Goal: Transaction & Acquisition: Purchase product/service

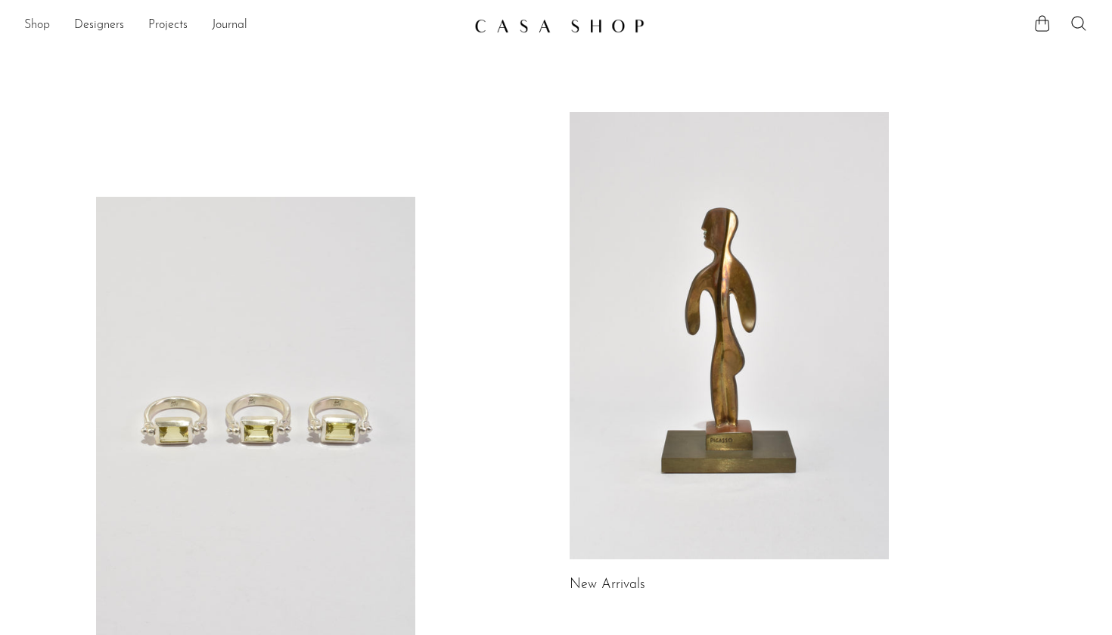
click at [34, 17] on link "Shop" at bounding box center [37, 26] width 26 height 20
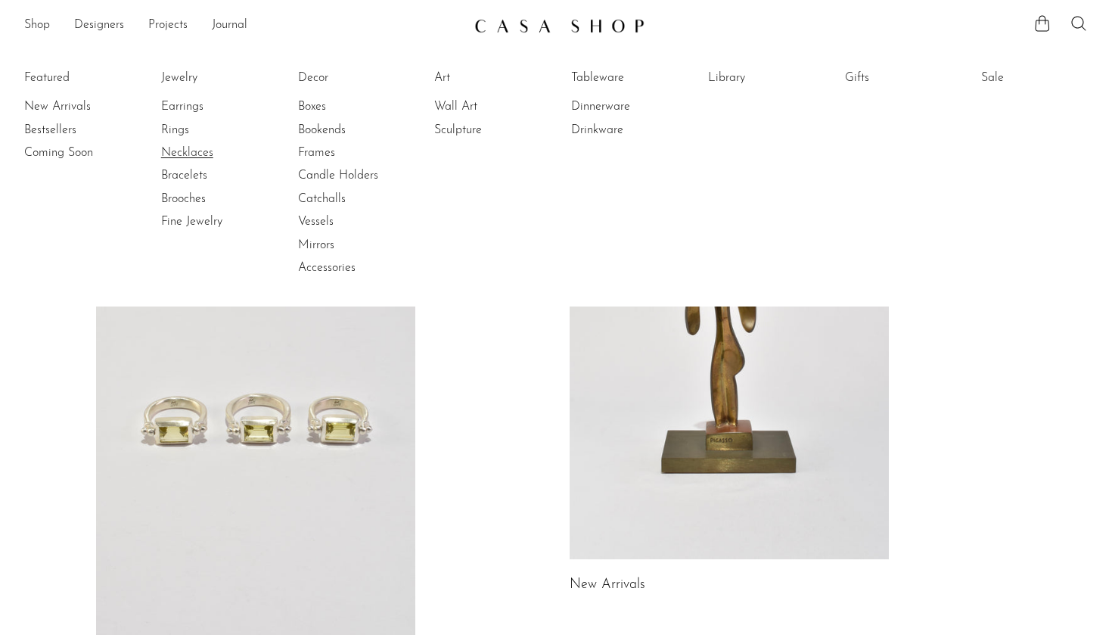
click at [182, 151] on link "Necklaces" at bounding box center [217, 153] width 113 height 17
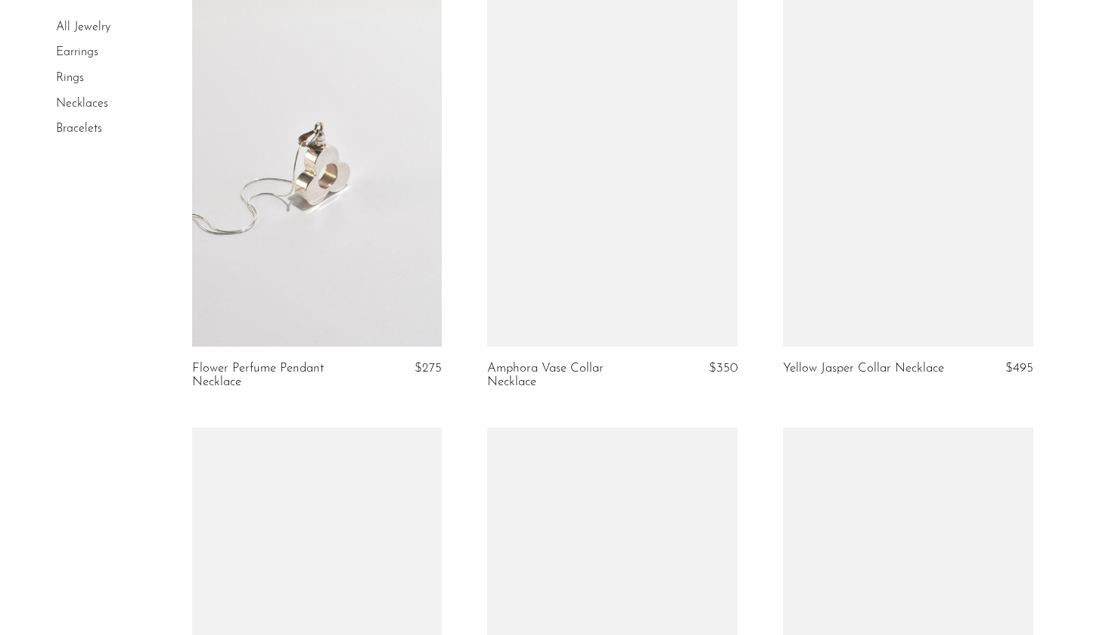
scroll to position [2152, 0]
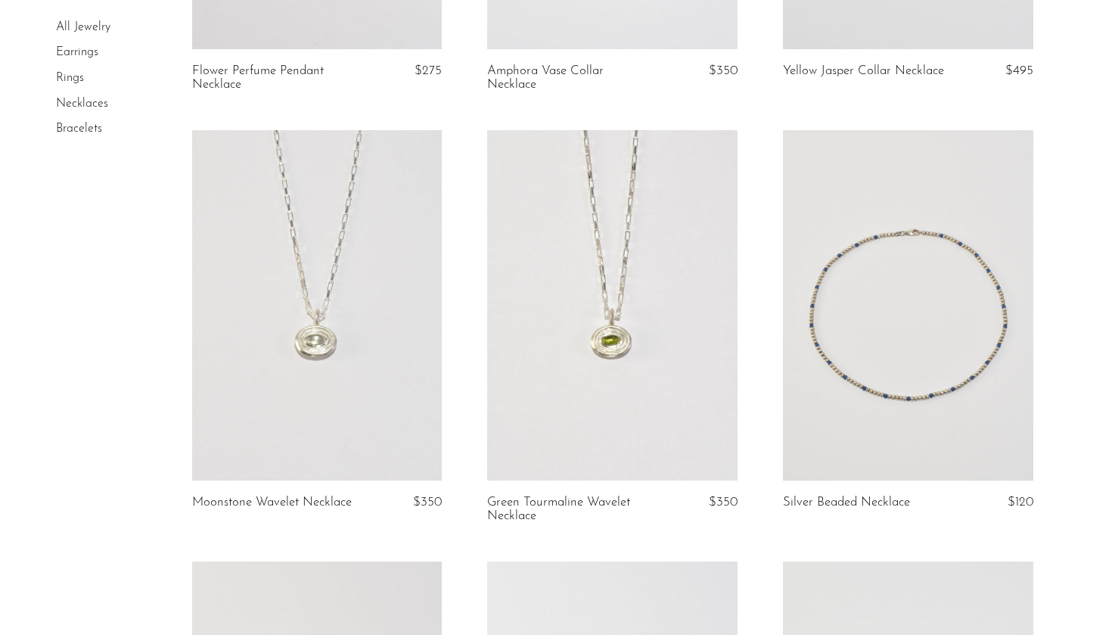
click at [942, 367] on link at bounding box center [908, 305] width 250 height 350
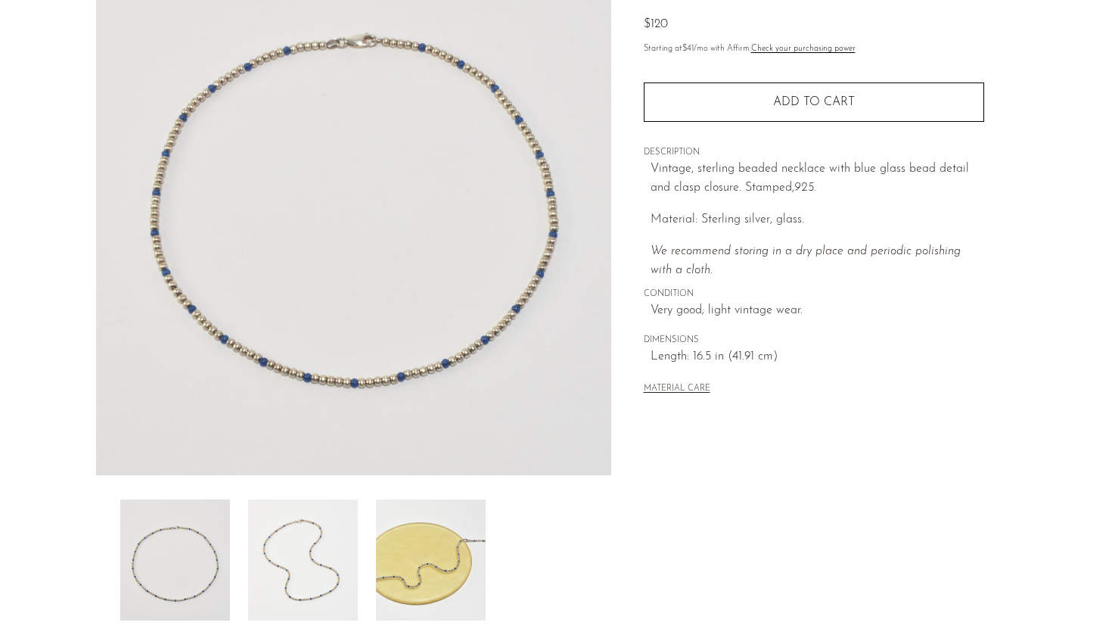
scroll to position [33, 0]
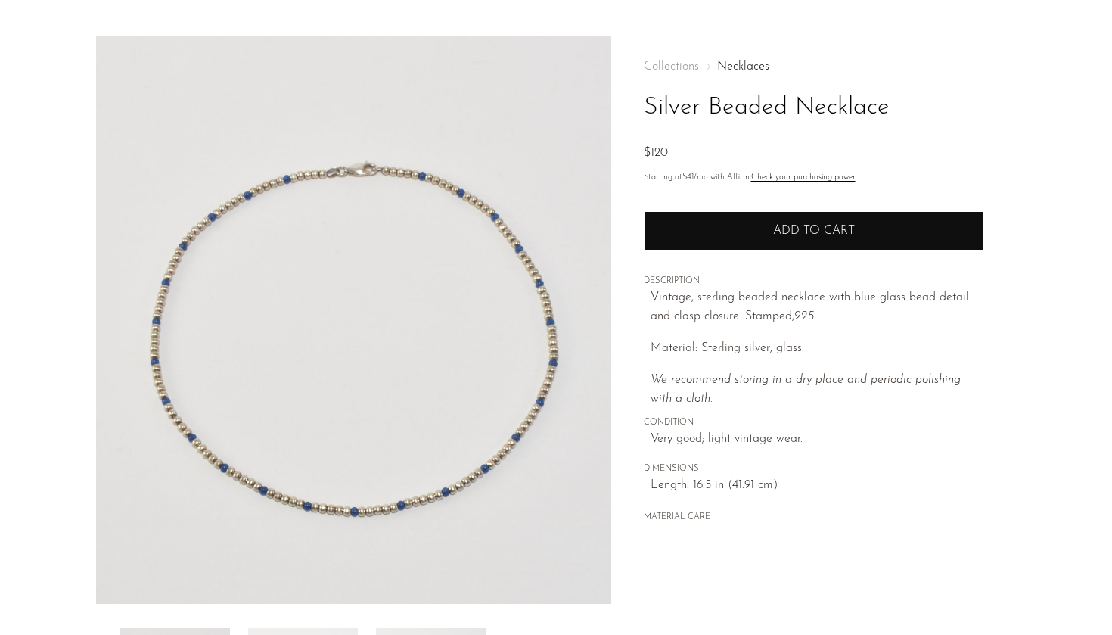
click at [789, 239] on button "Add to cart" at bounding box center [814, 230] width 340 height 39
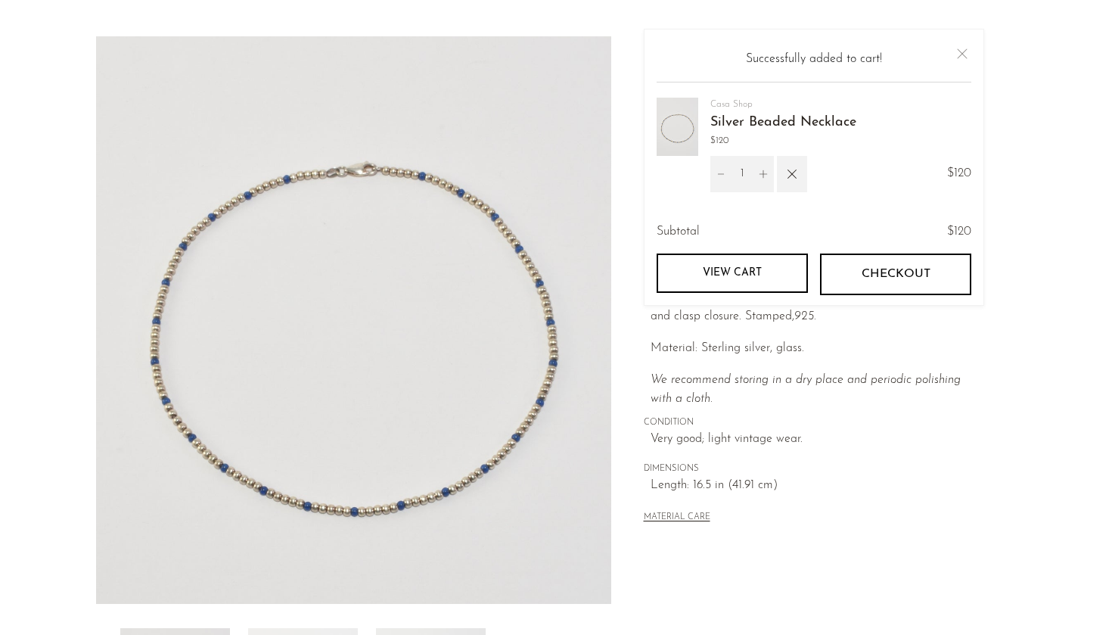
click at [962, 49] on button "Close" at bounding box center [962, 54] width 18 height 18
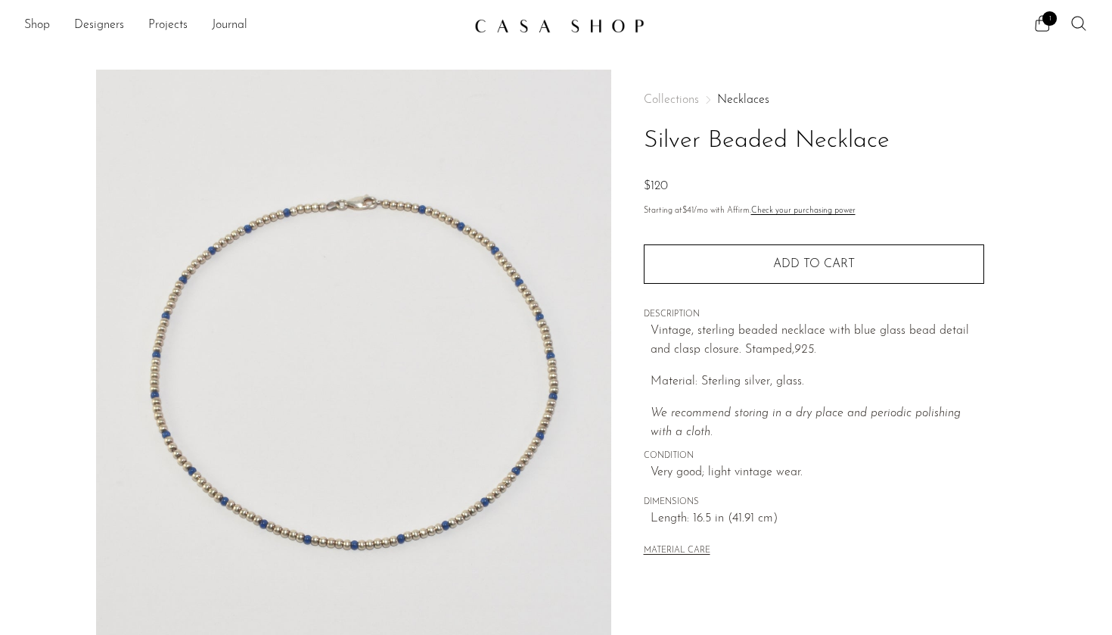
scroll to position [0, 0]
click at [31, 26] on link "Shop" at bounding box center [37, 26] width 26 height 20
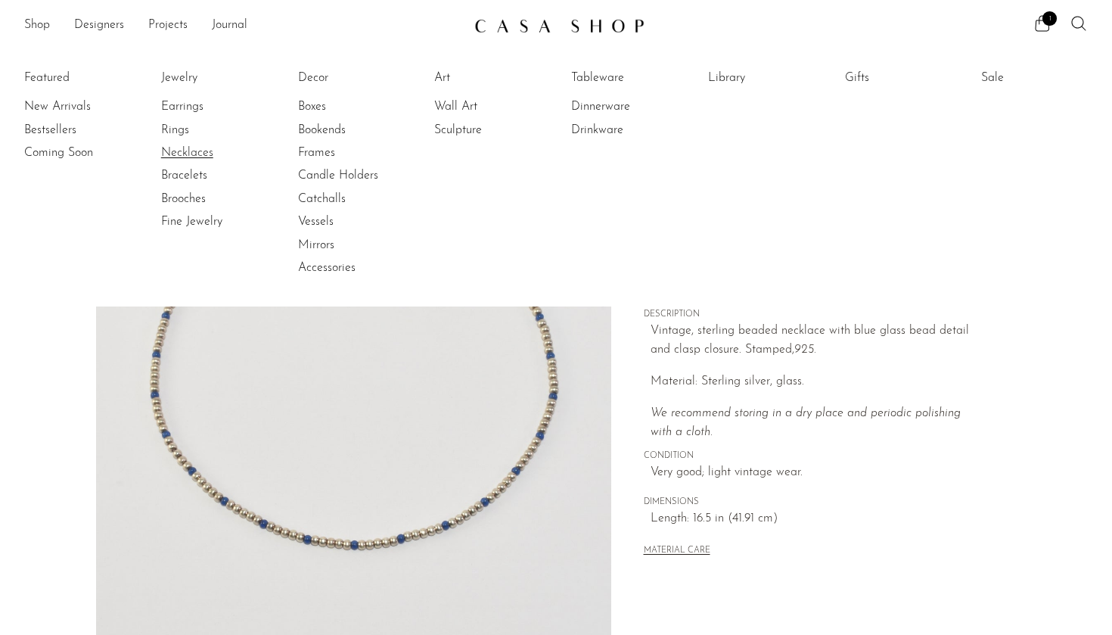
click at [178, 148] on link "Necklaces" at bounding box center [217, 153] width 113 height 17
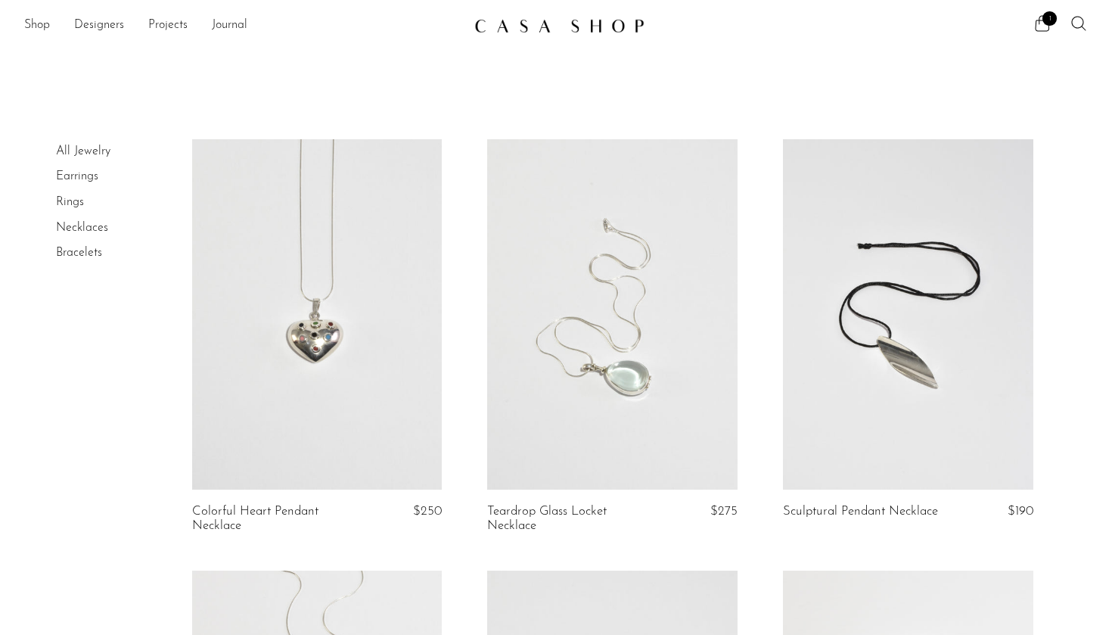
click at [73, 201] on link "Rings" at bounding box center [70, 202] width 28 height 12
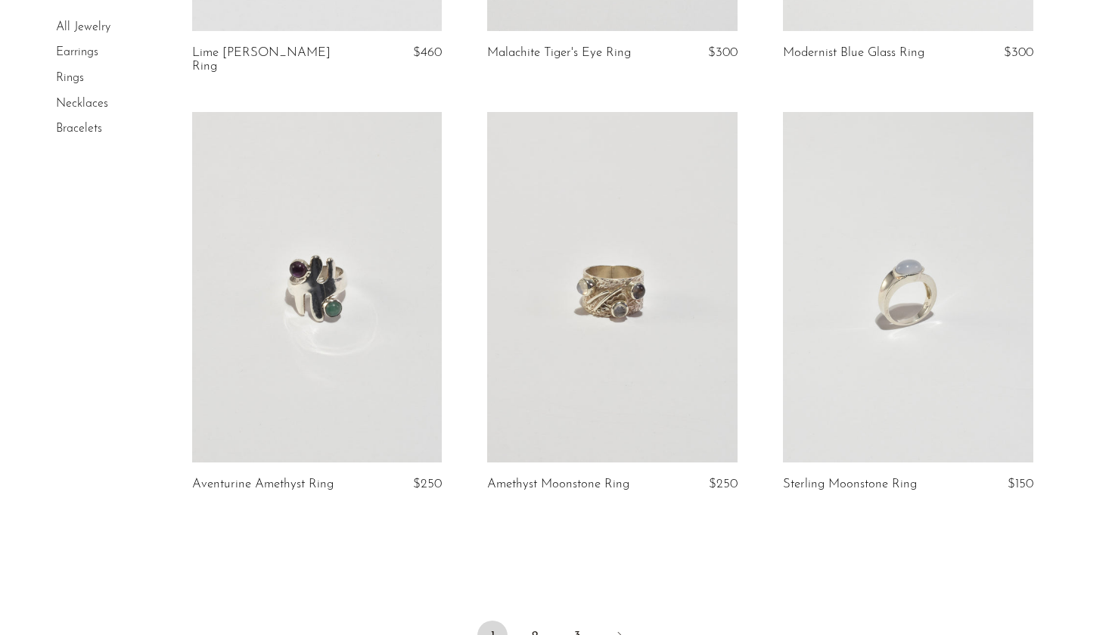
scroll to position [4710, 0]
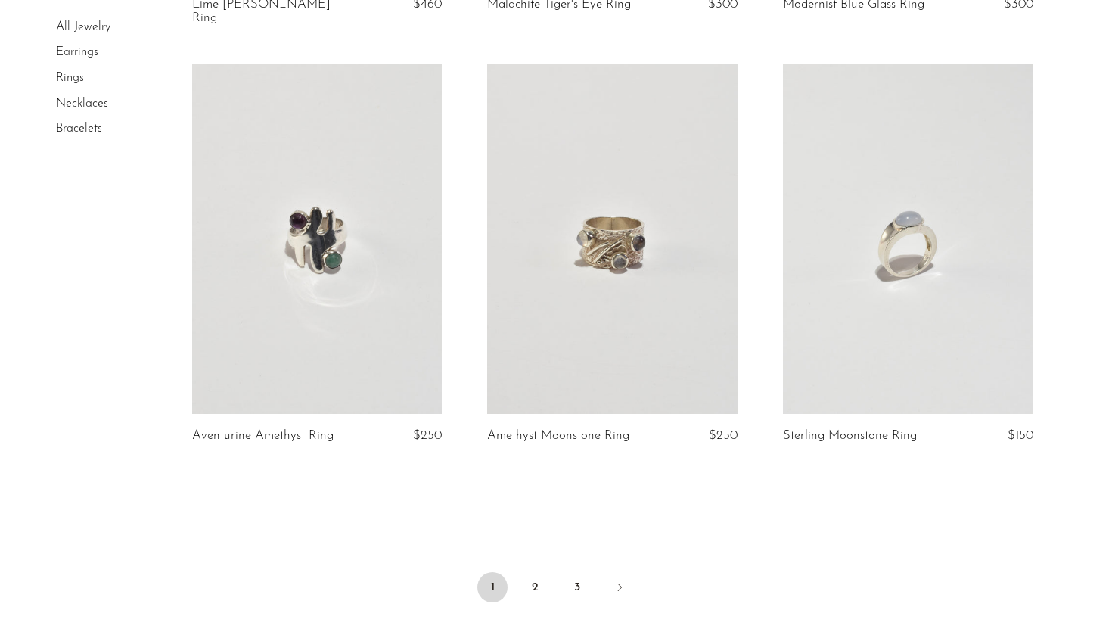
click at [915, 235] on link at bounding box center [908, 239] width 250 height 350
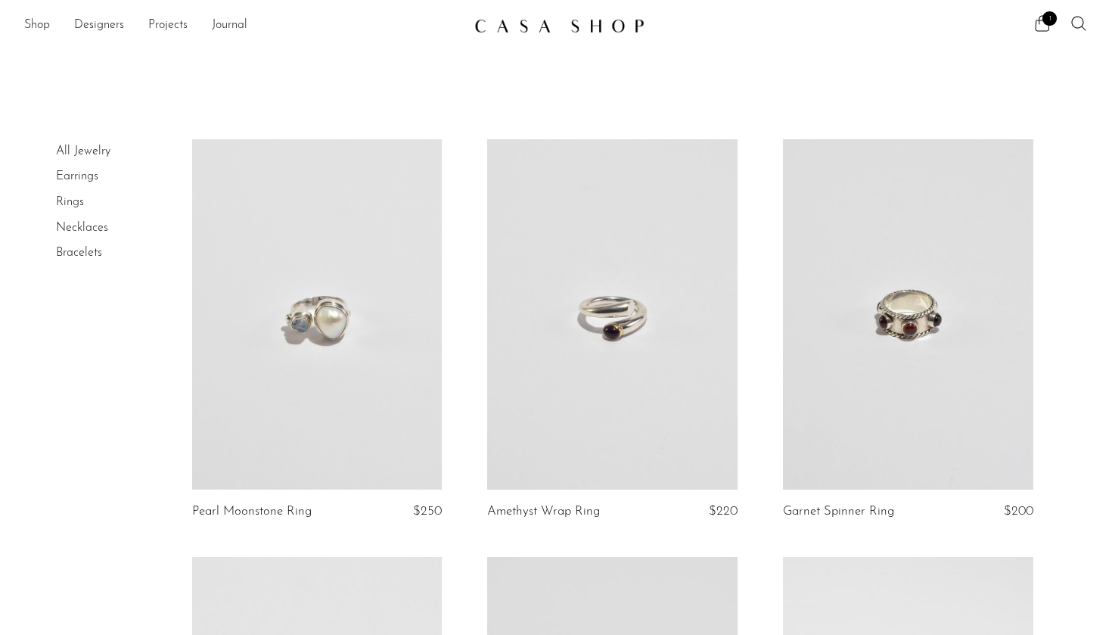
scroll to position [0, 0]
click at [1043, 32] on icon at bounding box center [1042, 23] width 18 height 18
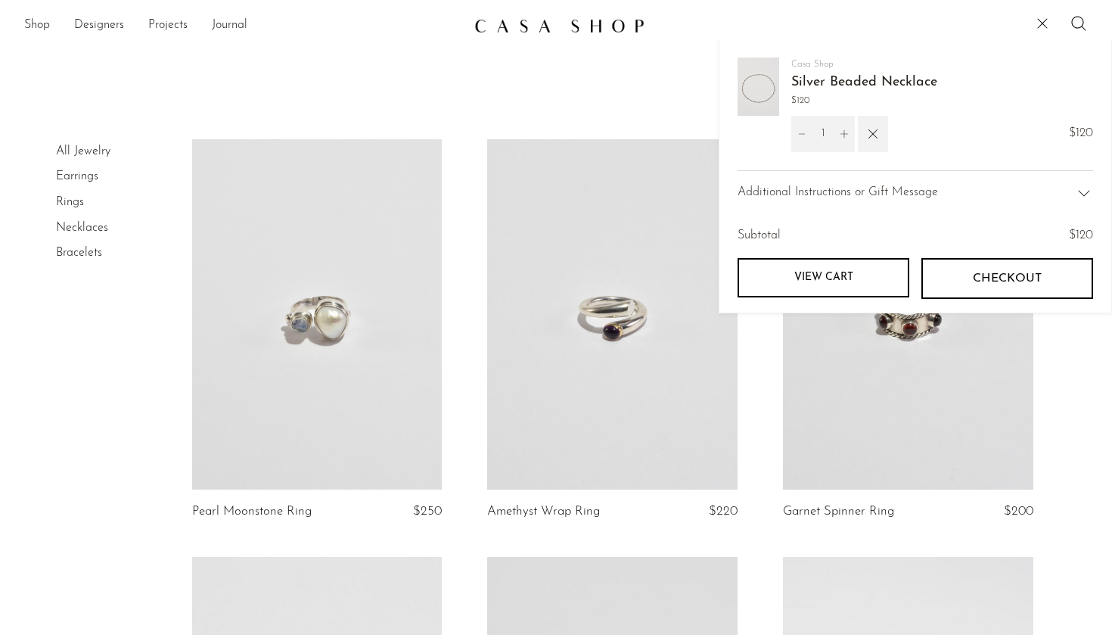
click at [994, 278] on span "Checkout" at bounding box center [1007, 279] width 69 height 14
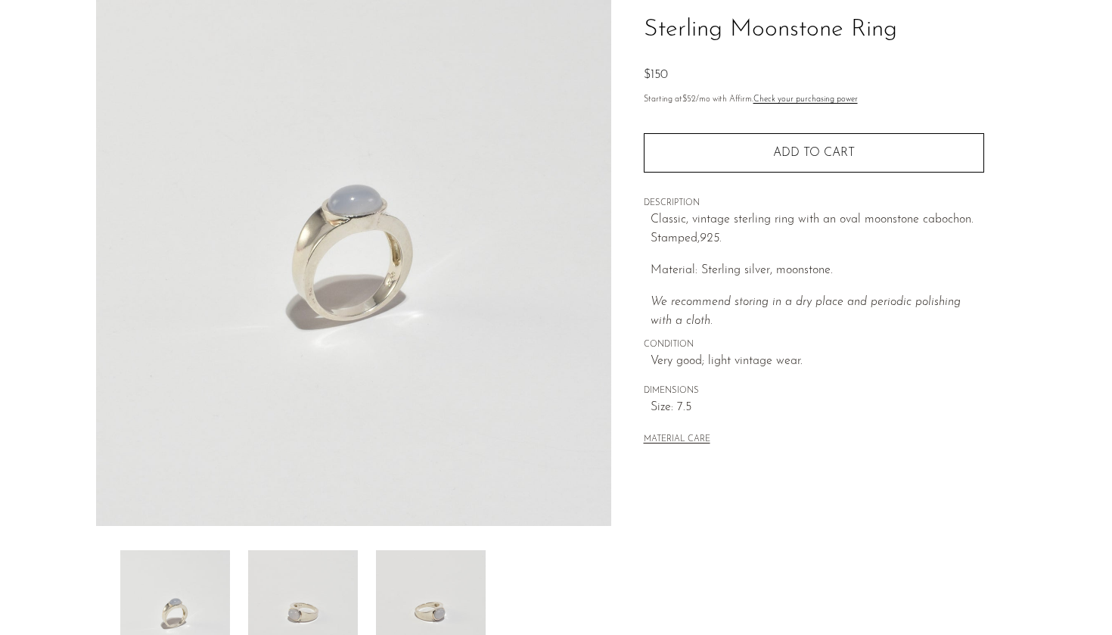
scroll to position [225, 0]
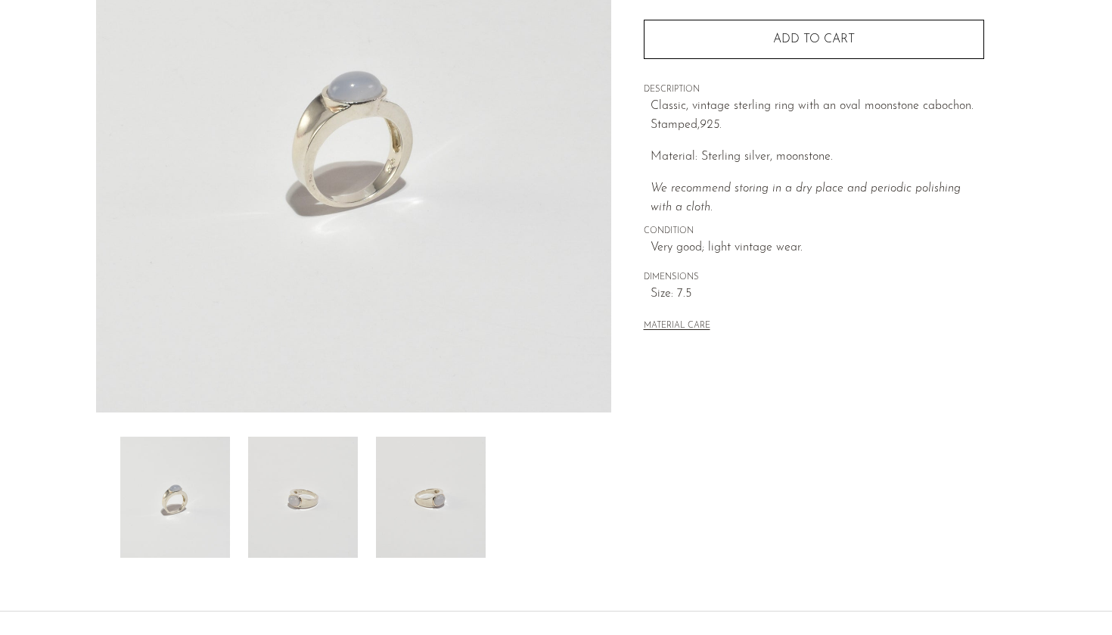
click at [314, 498] on img at bounding box center [303, 497] width 110 height 121
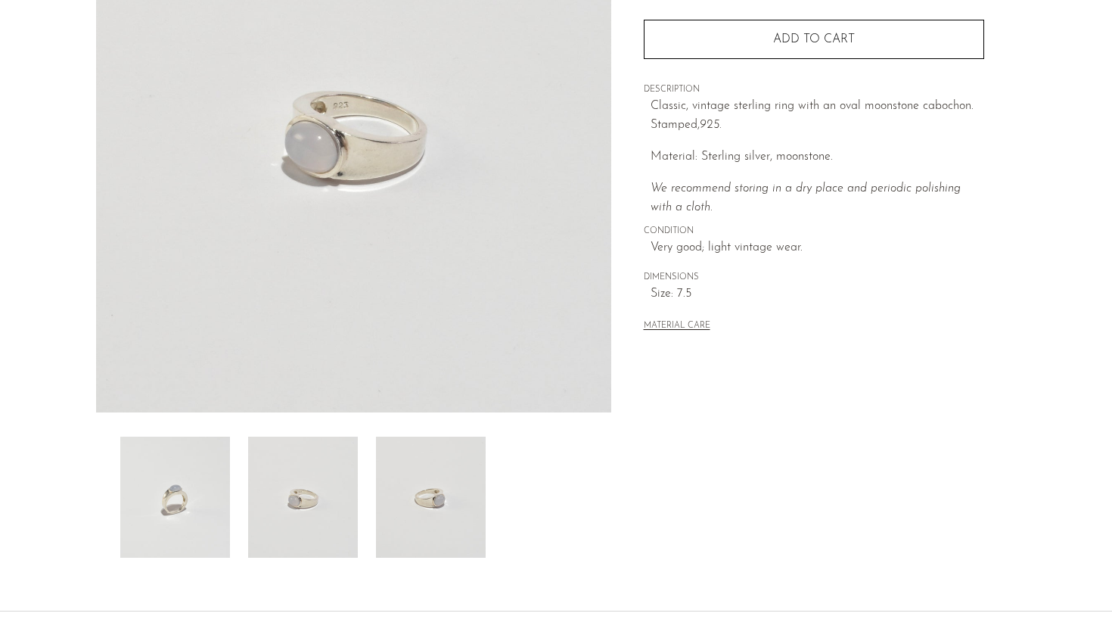
click at [415, 486] on img at bounding box center [431, 497] width 110 height 121
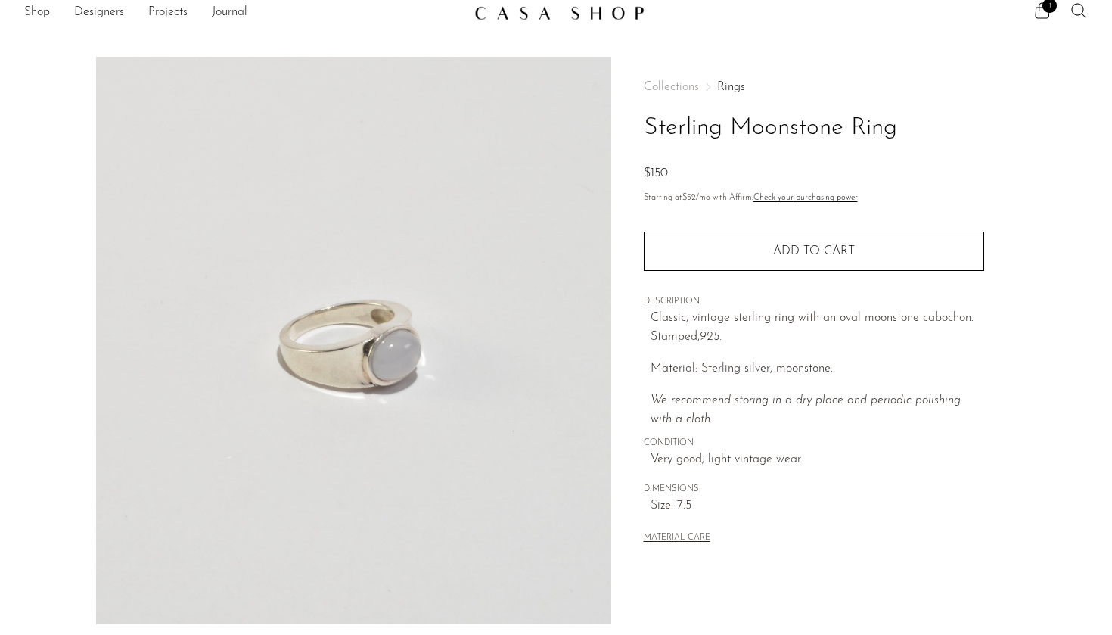
scroll to position [0, 0]
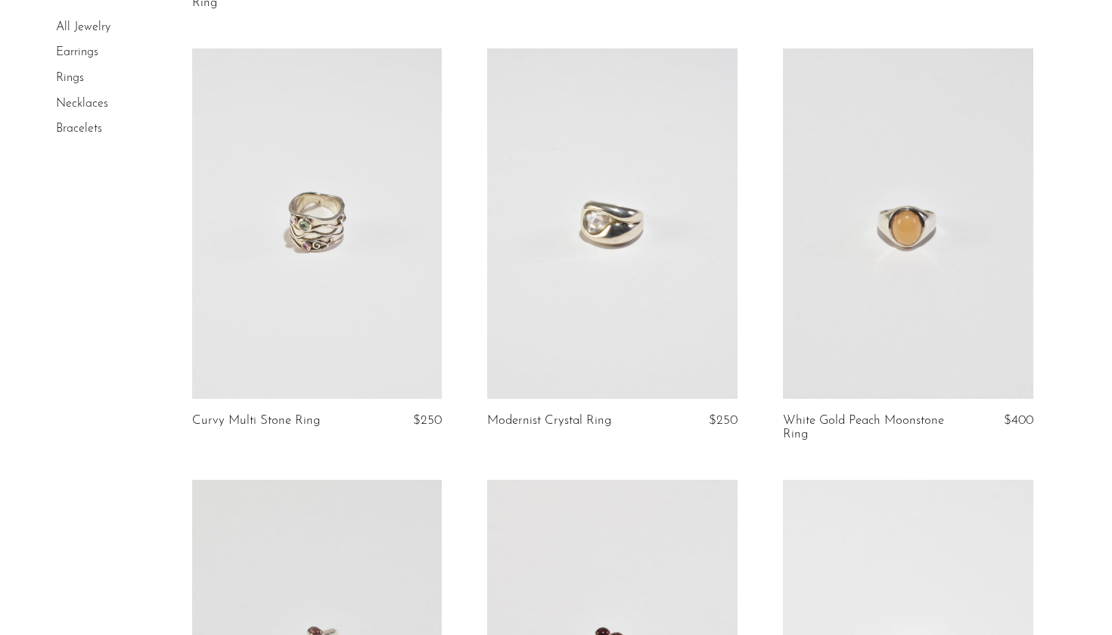
scroll to position [1114, 0]
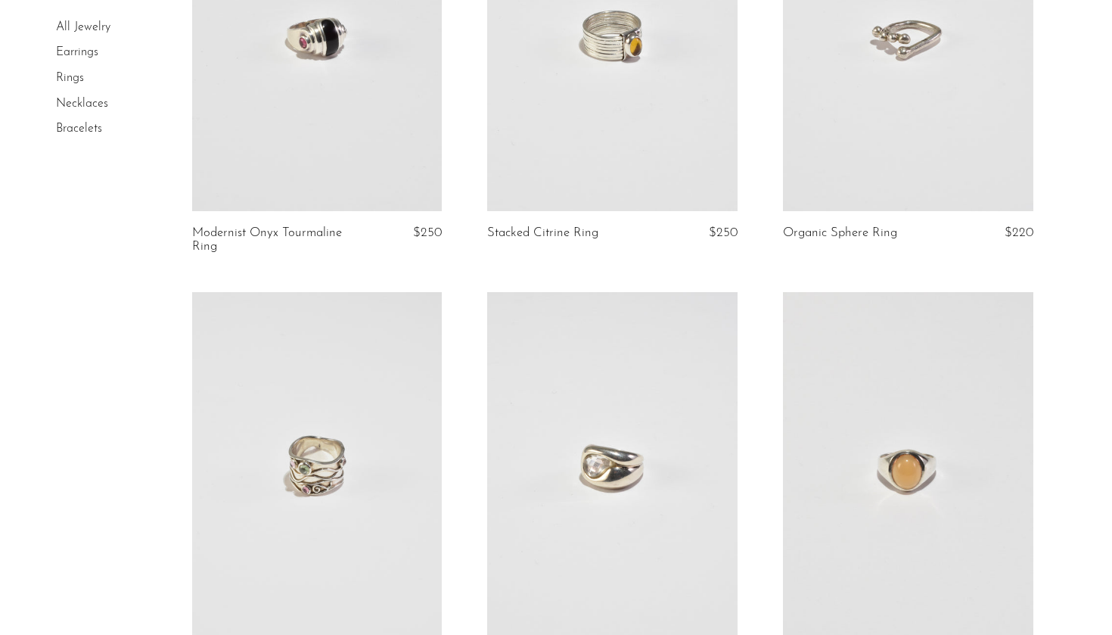
click at [75, 98] on link "Necklaces" at bounding box center [82, 104] width 52 height 12
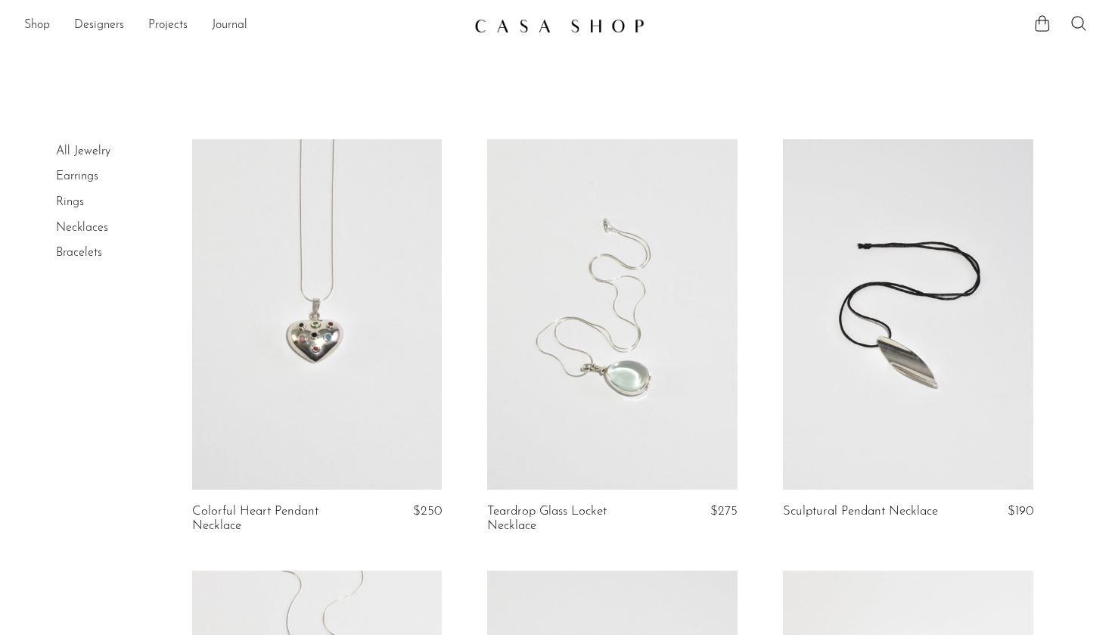
click at [104, 153] on link "All Jewelry" at bounding box center [83, 151] width 54 height 12
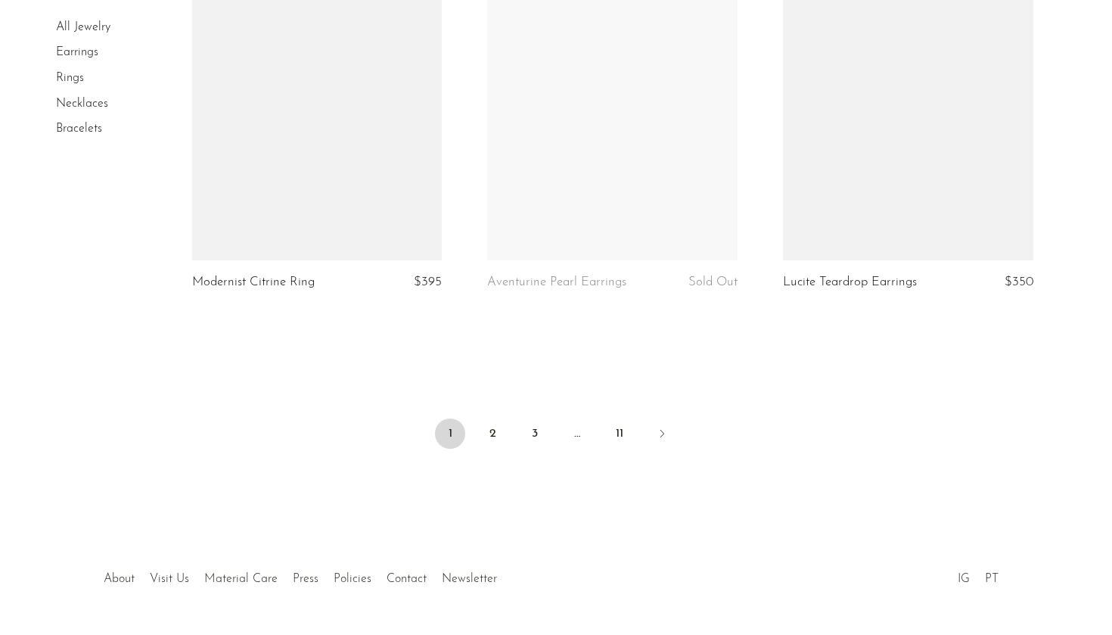
scroll to position [4894, 0]
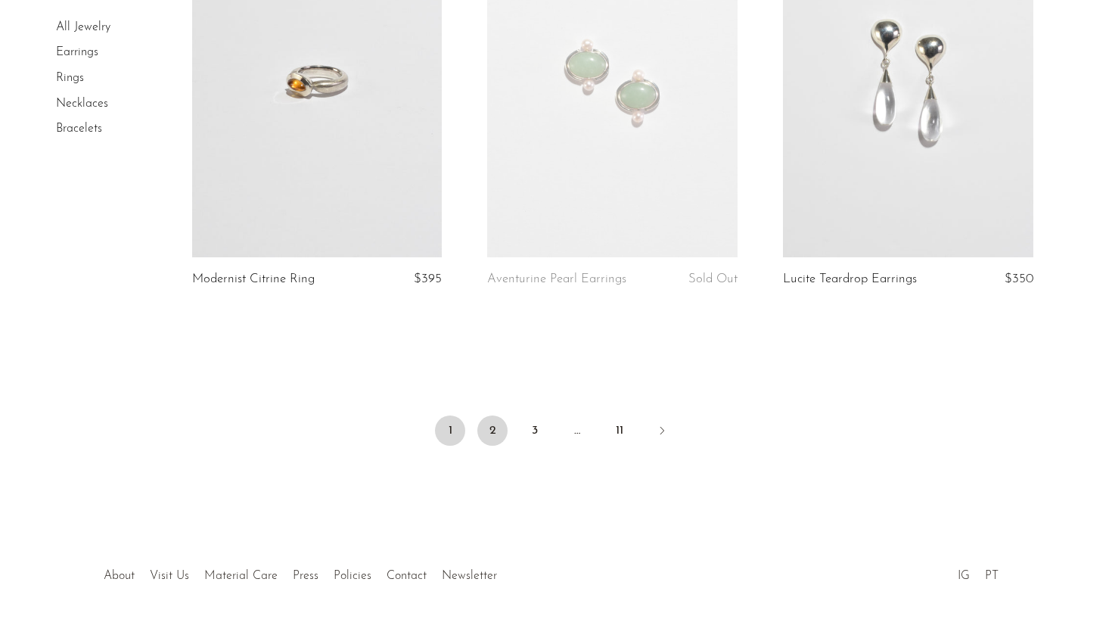
click at [499, 420] on link "2" at bounding box center [492, 430] width 30 height 30
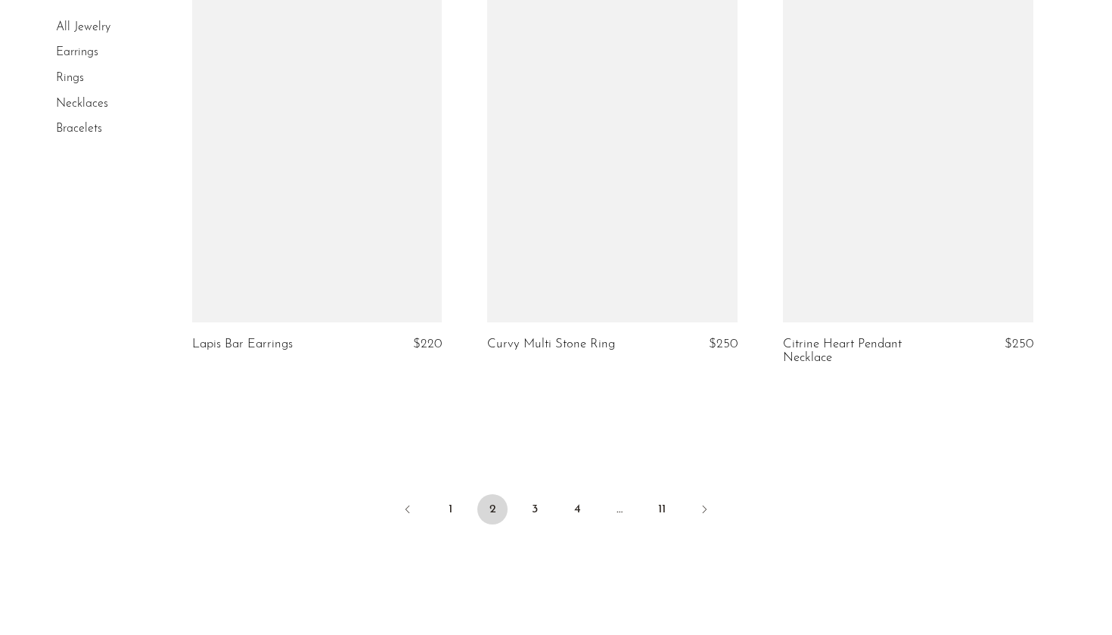
scroll to position [4884, 0]
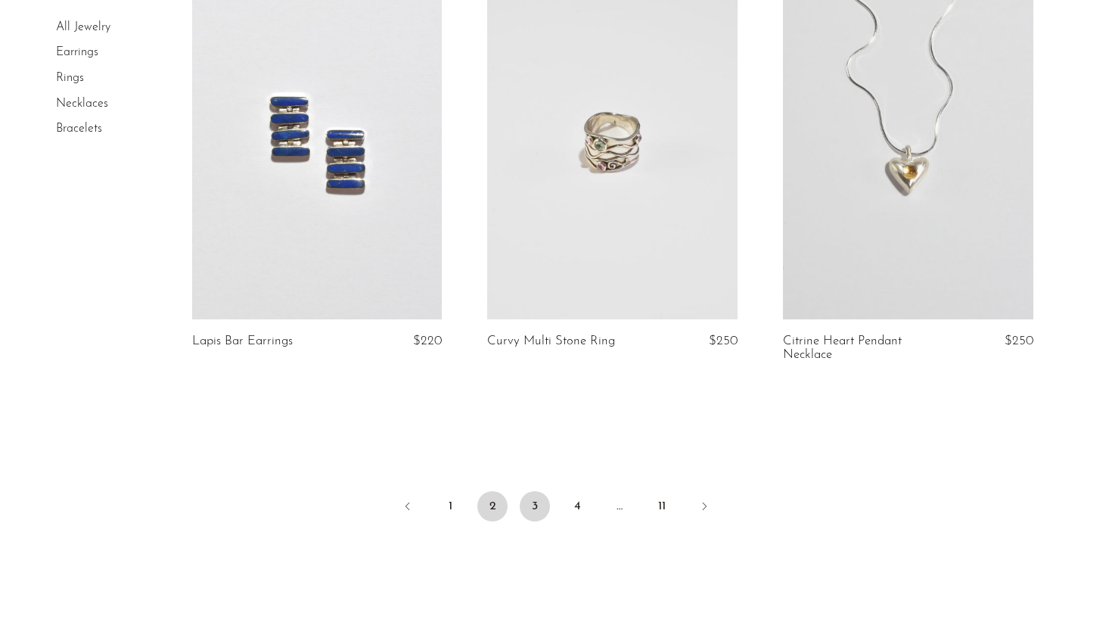
click at [533, 491] on link "3" at bounding box center [535, 506] width 30 height 30
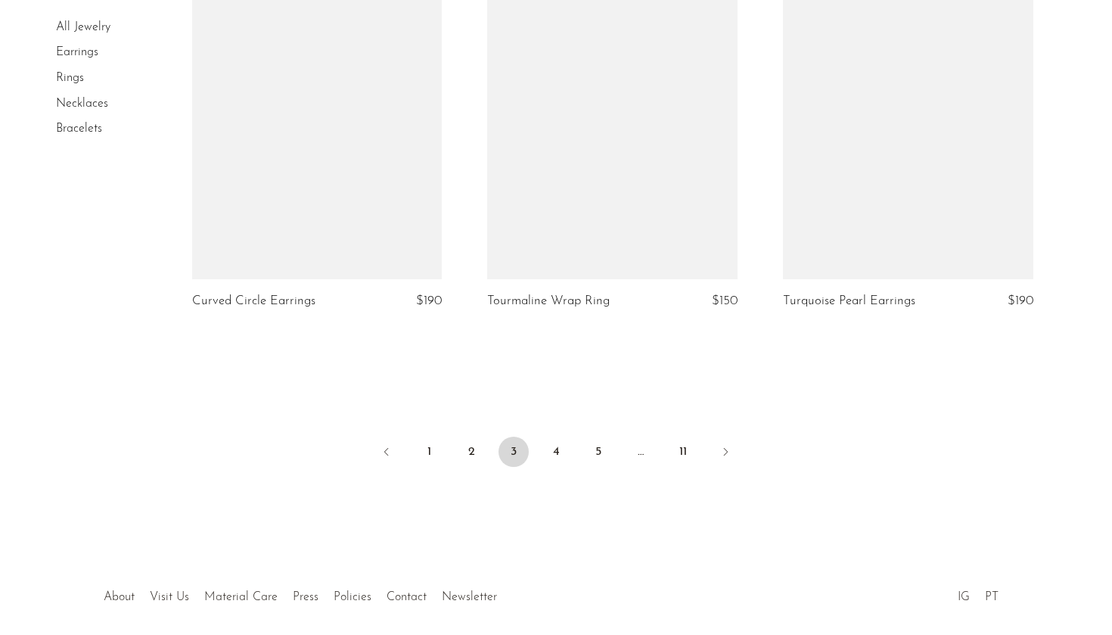
scroll to position [4861, 0]
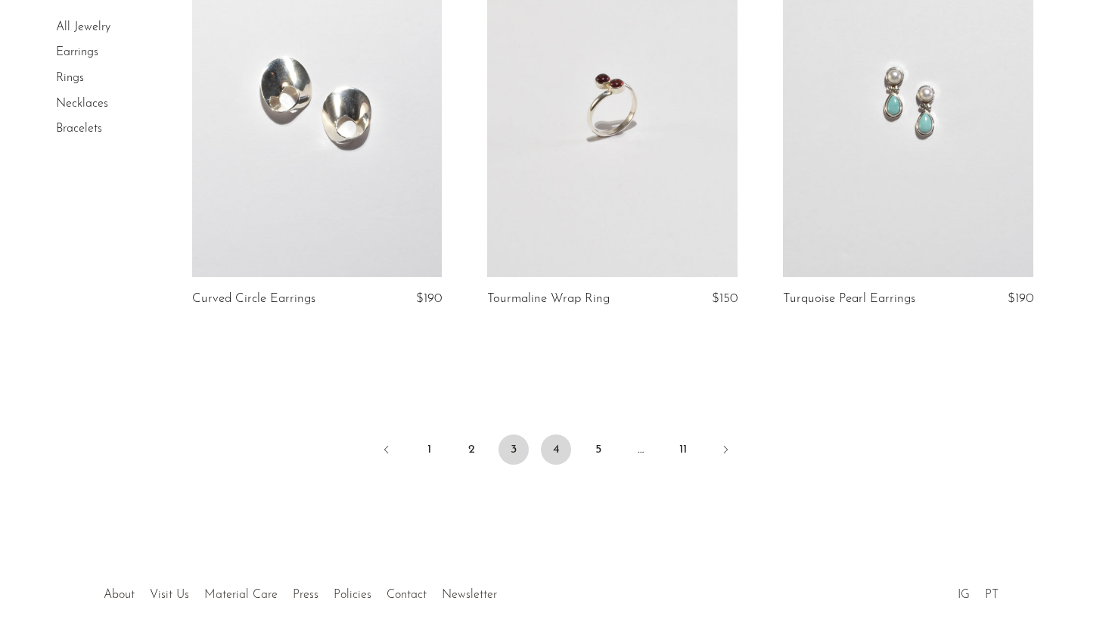
click at [565, 451] on link "4" at bounding box center [556, 449] width 30 height 30
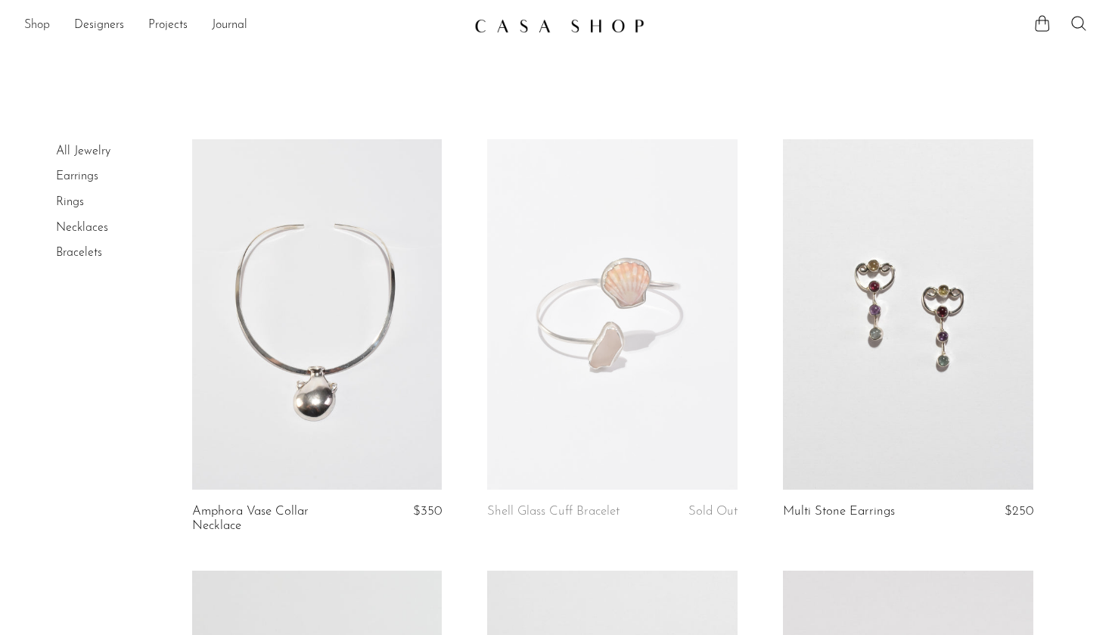
click at [37, 20] on link "Shop" at bounding box center [37, 26] width 26 height 20
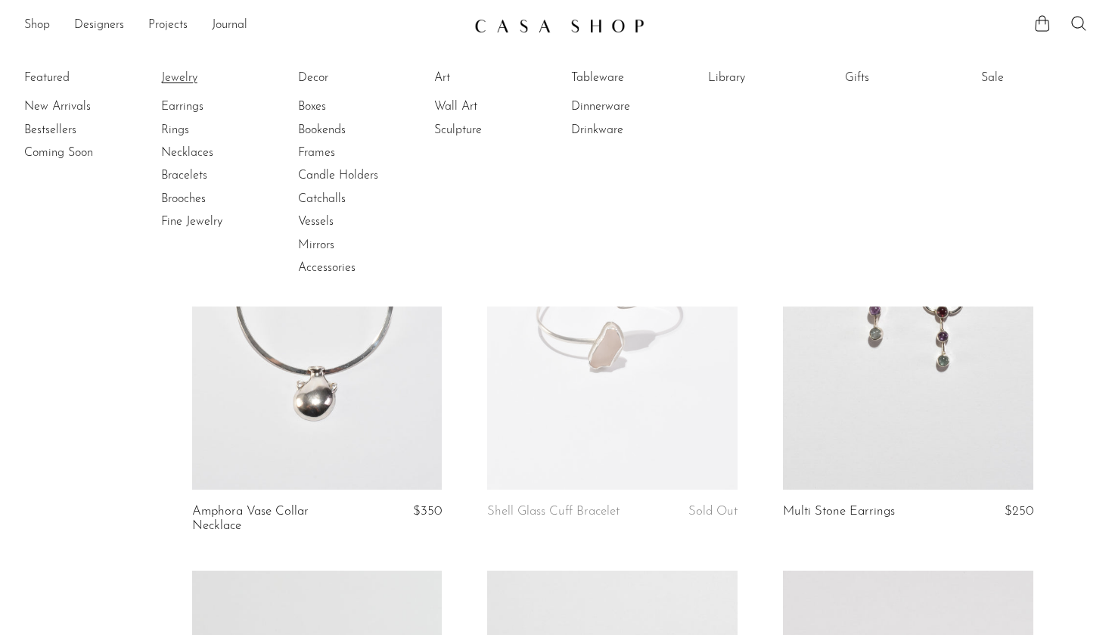
click at [189, 80] on link "Jewelry" at bounding box center [217, 78] width 113 height 17
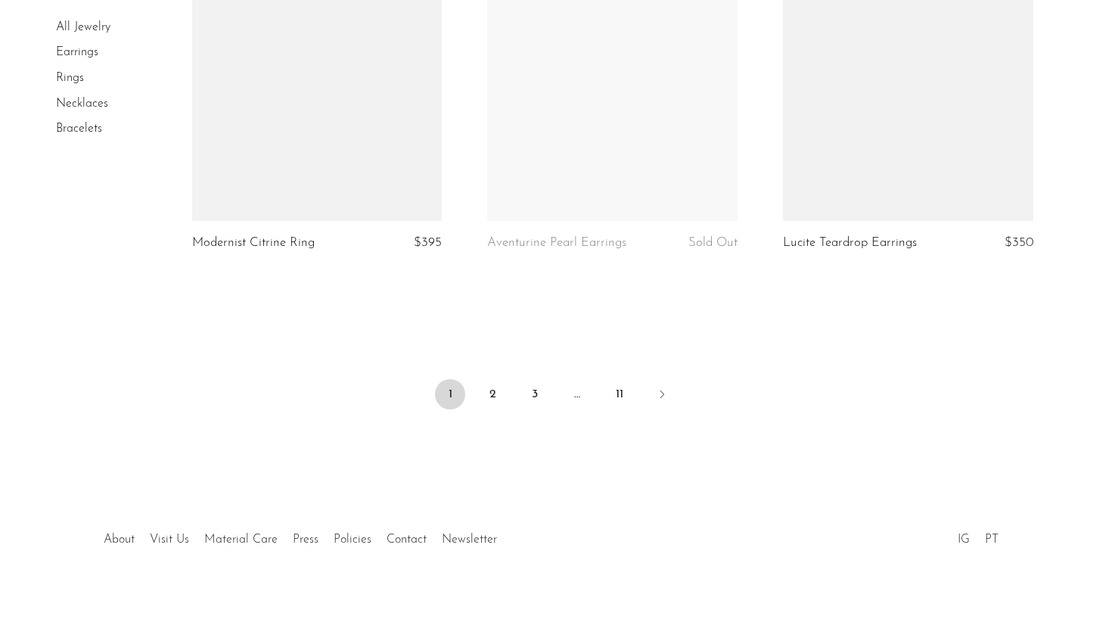
scroll to position [4930, 0]
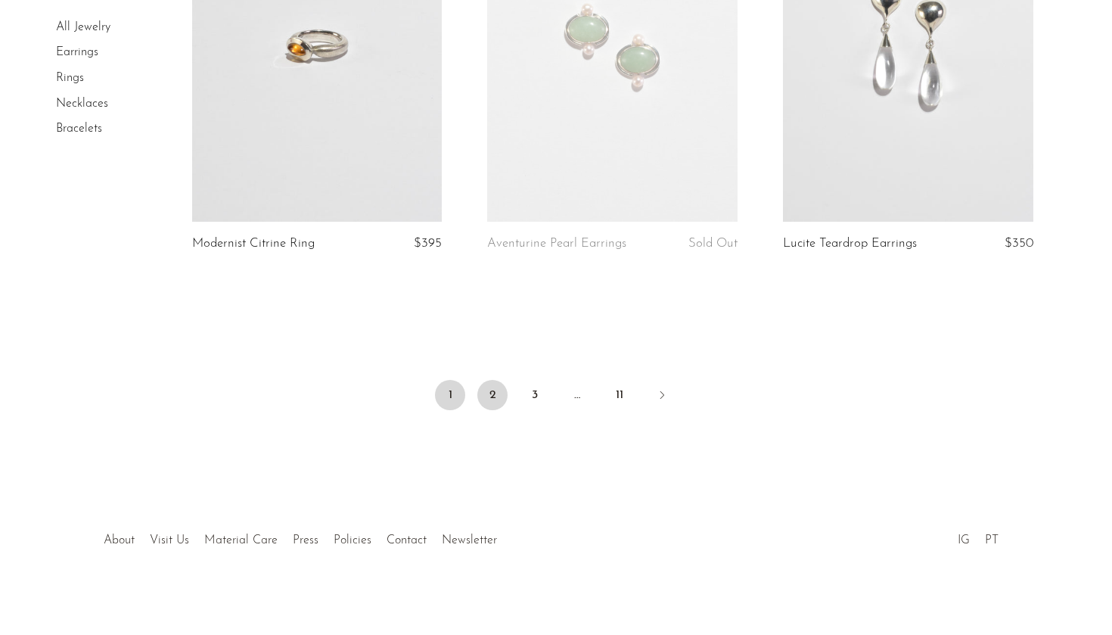
click at [486, 393] on link "2" at bounding box center [492, 395] width 30 height 30
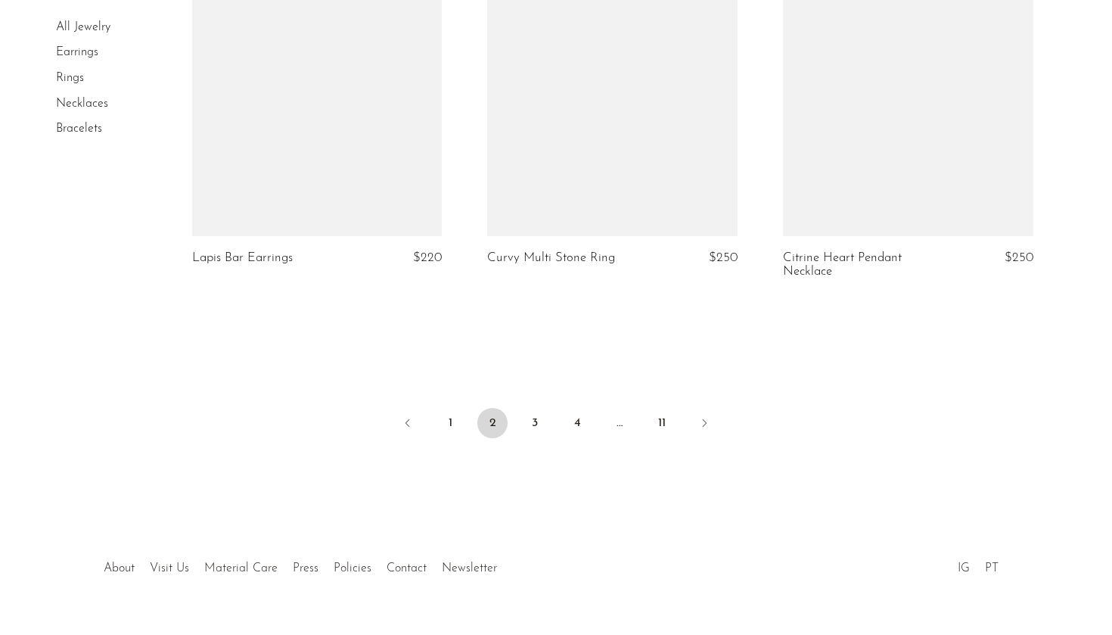
scroll to position [4966, 0]
